Goal: Information Seeking & Learning: Find specific fact

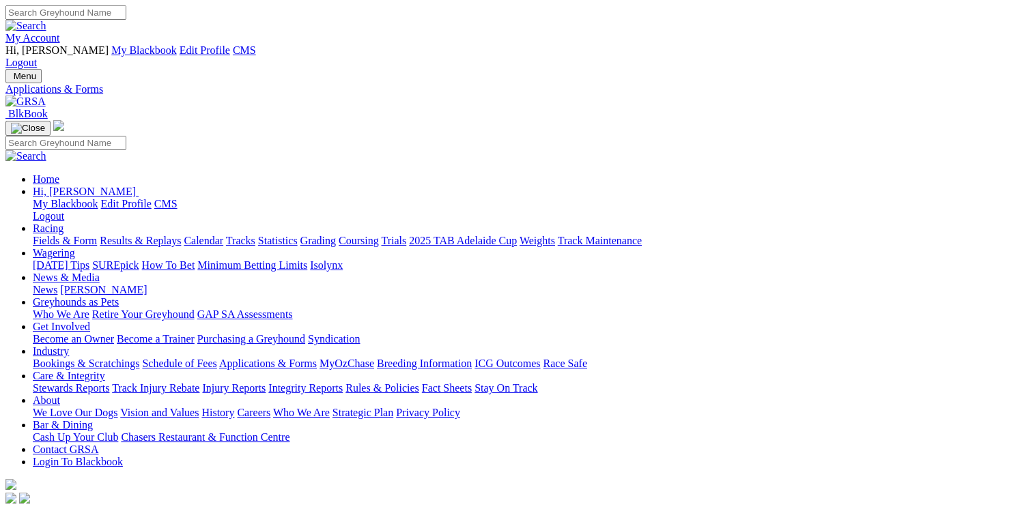
click at [60, 32] on link "My Account" at bounding box center [32, 38] width 55 height 12
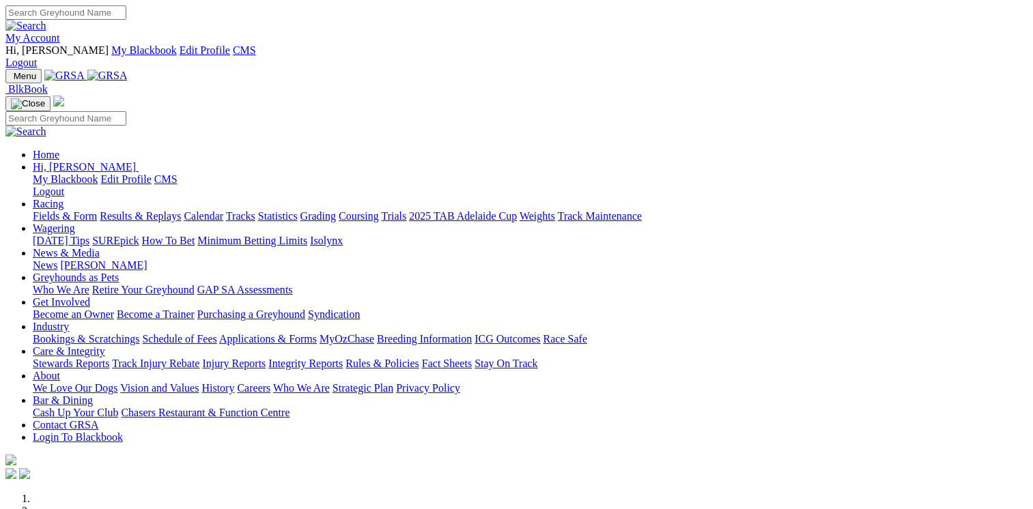
click at [126, 20] on input "Search" at bounding box center [65, 12] width 121 height 14
type input "mr. tangelo"
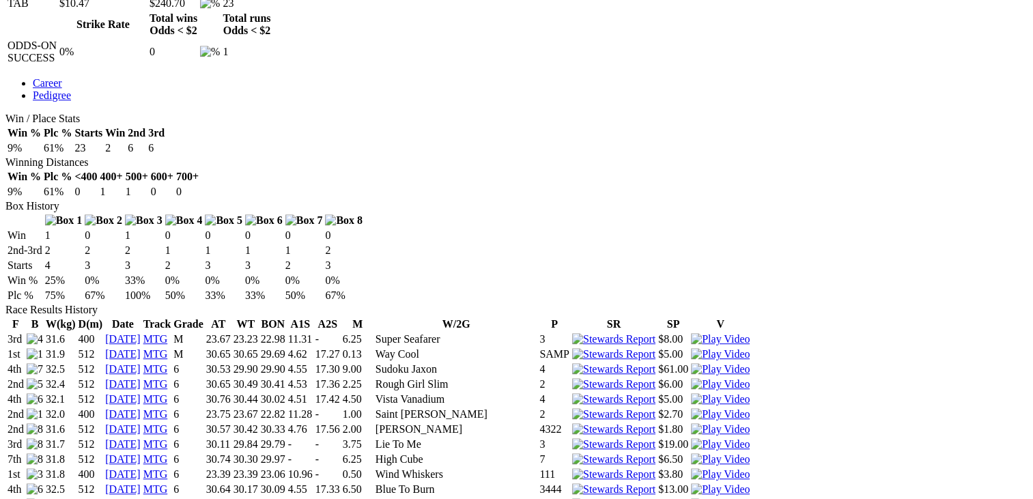
scroll to position [787, 0]
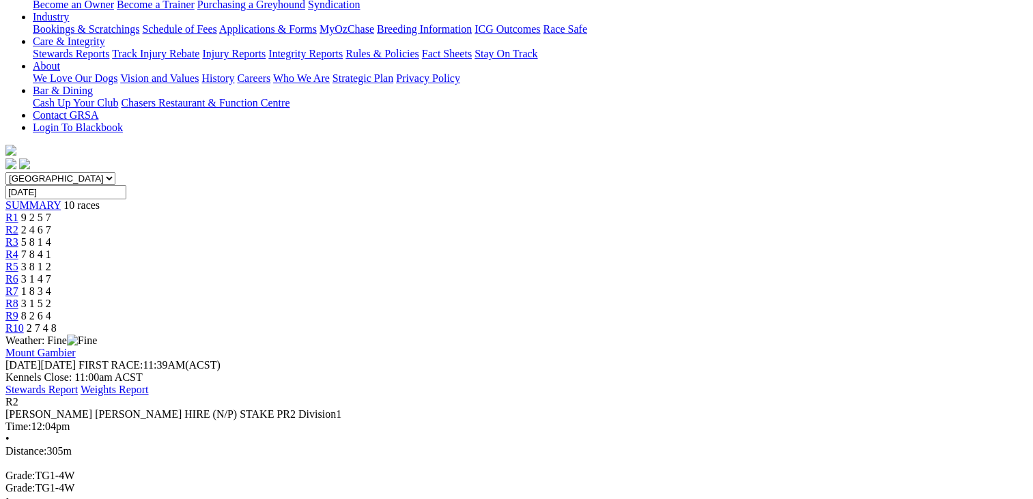
scroll to position [335, 0]
